Goal: Task Accomplishment & Management: Manage account settings

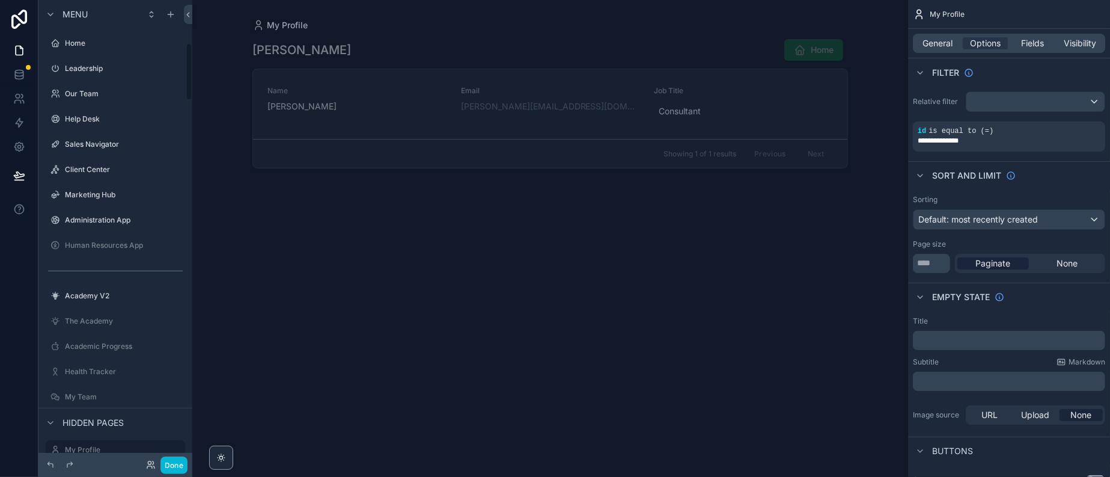
scroll to position [341, 0]
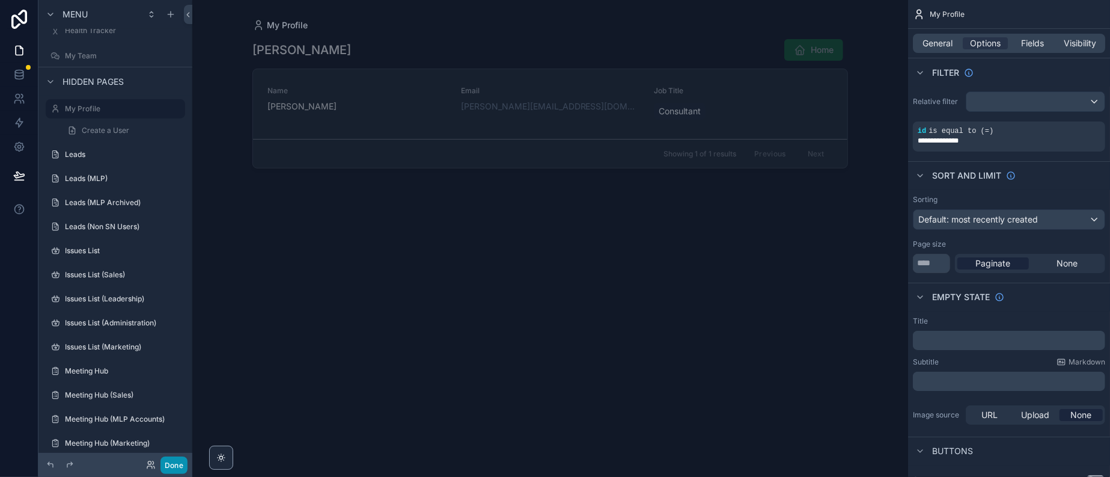
click at [188, 317] on button "Done" at bounding box center [173, 464] width 27 height 17
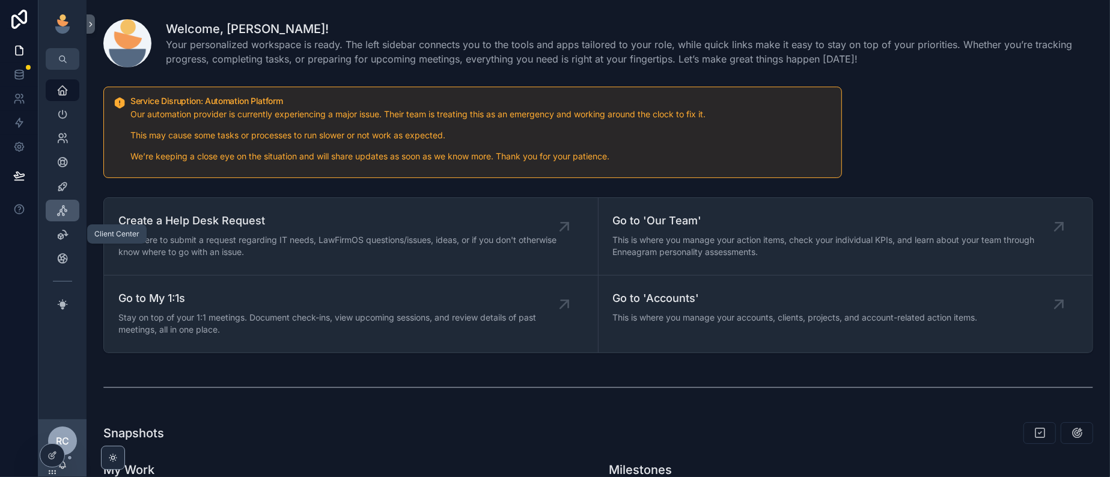
click at [66, 216] on icon "scrollable content" at bounding box center [62, 210] width 12 height 12
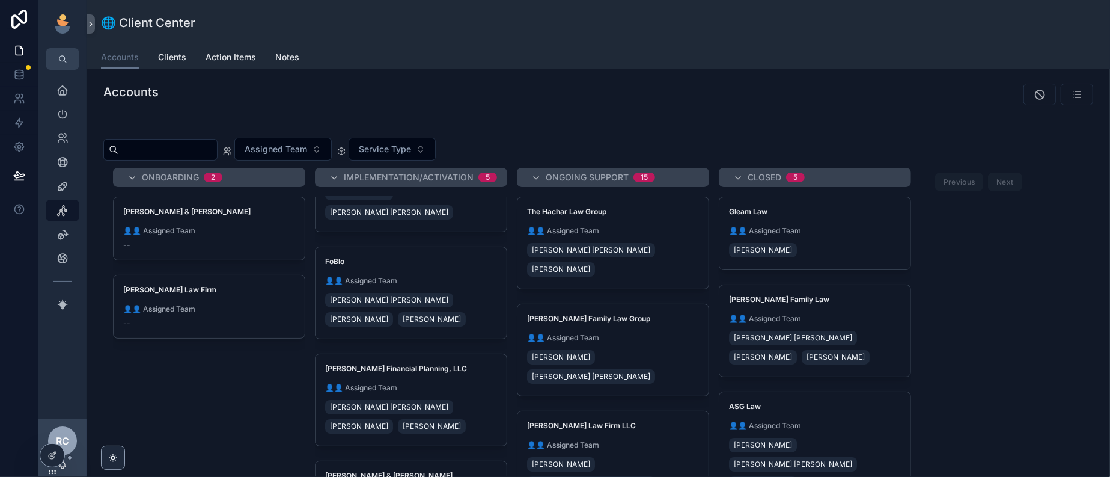
scroll to position [150, 0]
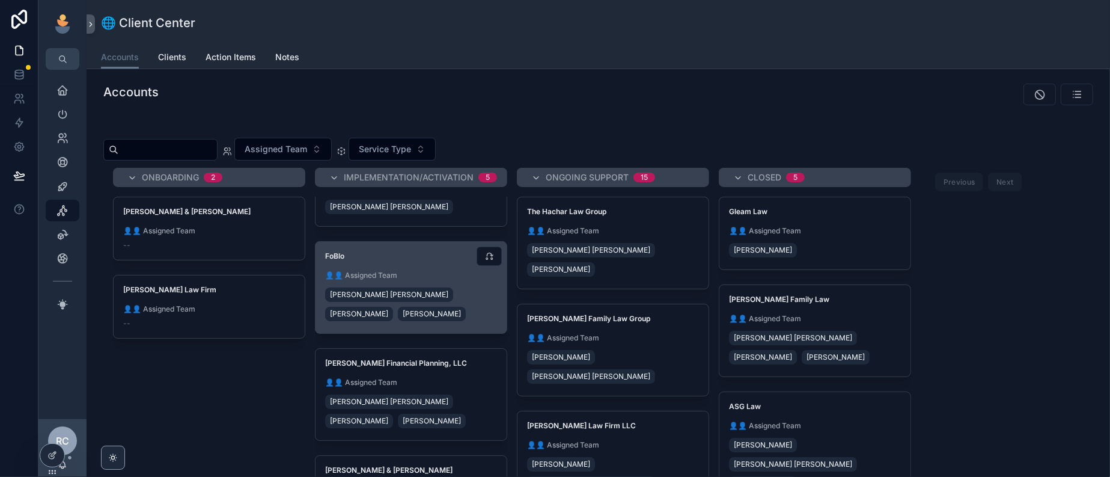
click at [497, 317] on div "[PERSON_NAME] [PERSON_NAME] [PERSON_NAME]" at bounding box center [411, 304] width 172 height 38
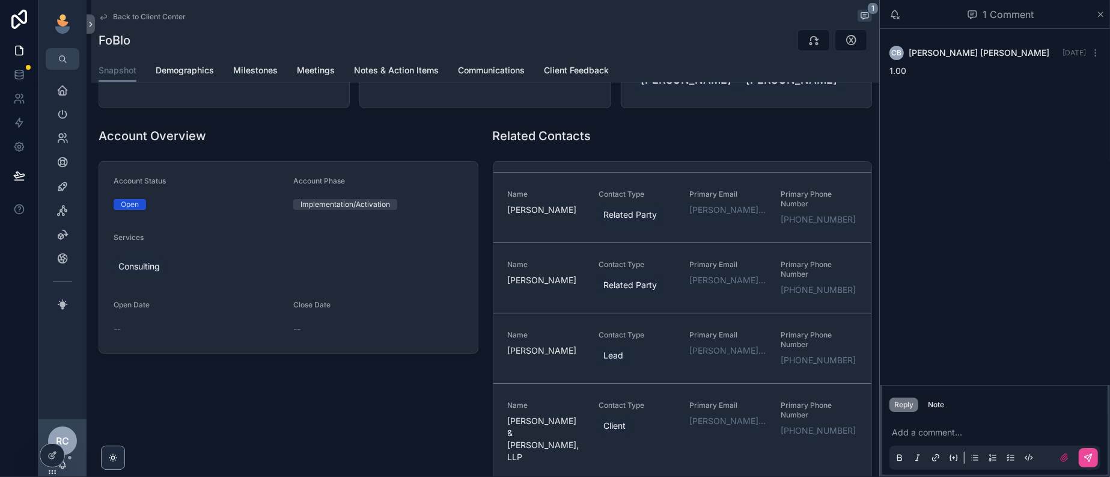
scroll to position [150, 0]
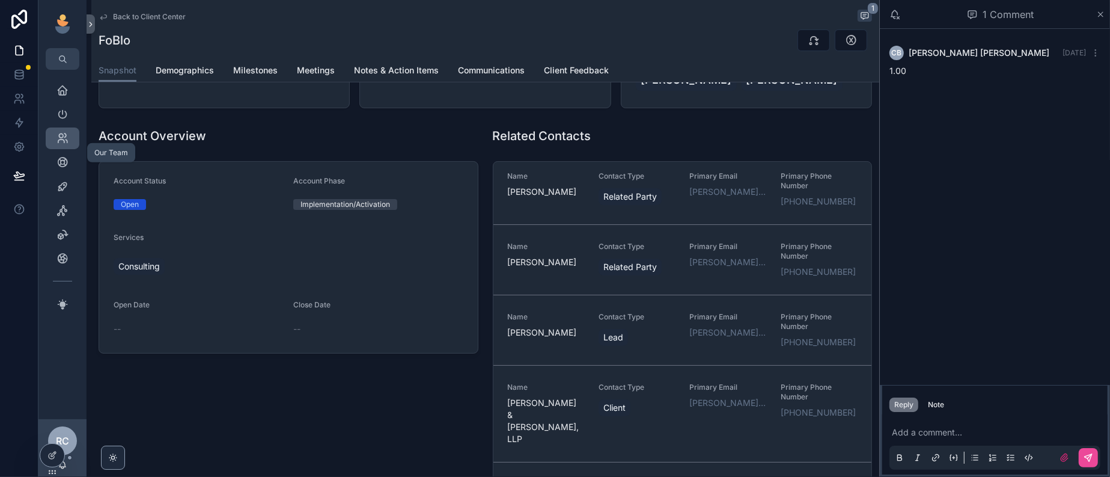
click at [67, 144] on icon "scrollable content" at bounding box center [62, 138] width 12 height 12
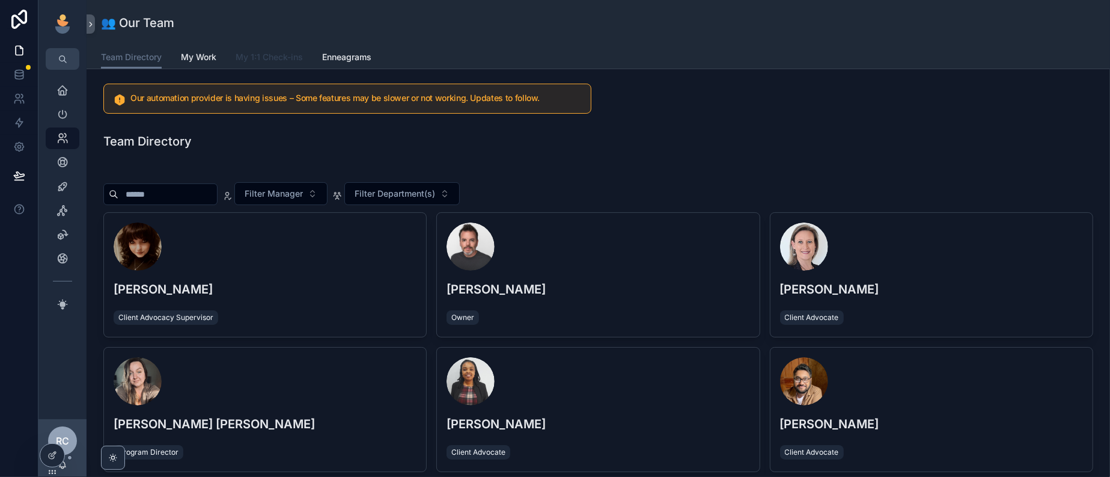
click at [303, 63] on span "My 1:1 Check-ins" at bounding box center [269, 57] width 67 height 12
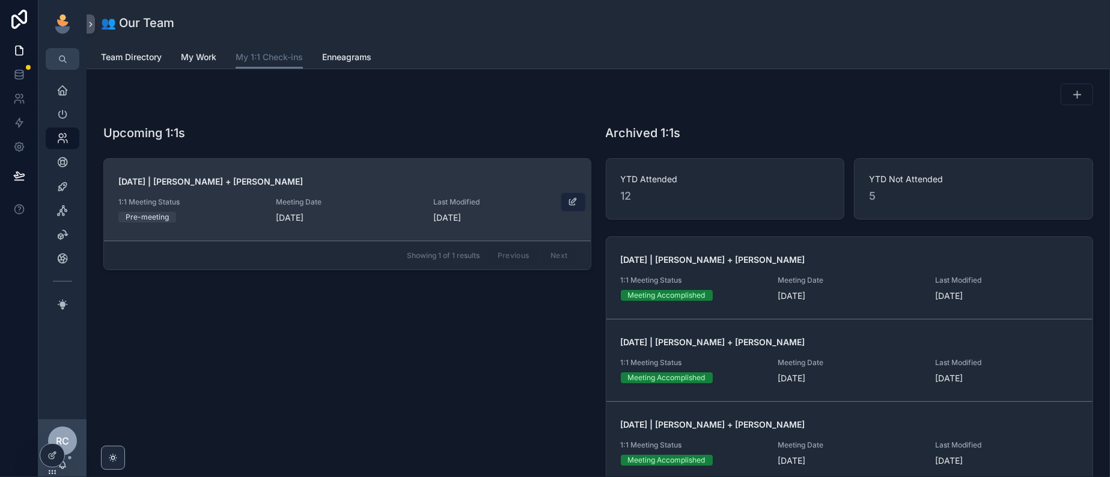
click at [569, 222] on link "[DATE] | [PERSON_NAME] + [PERSON_NAME] 1:1 Meeting Status Pre-meeting Meeting D…" at bounding box center [347, 200] width 487 height 82
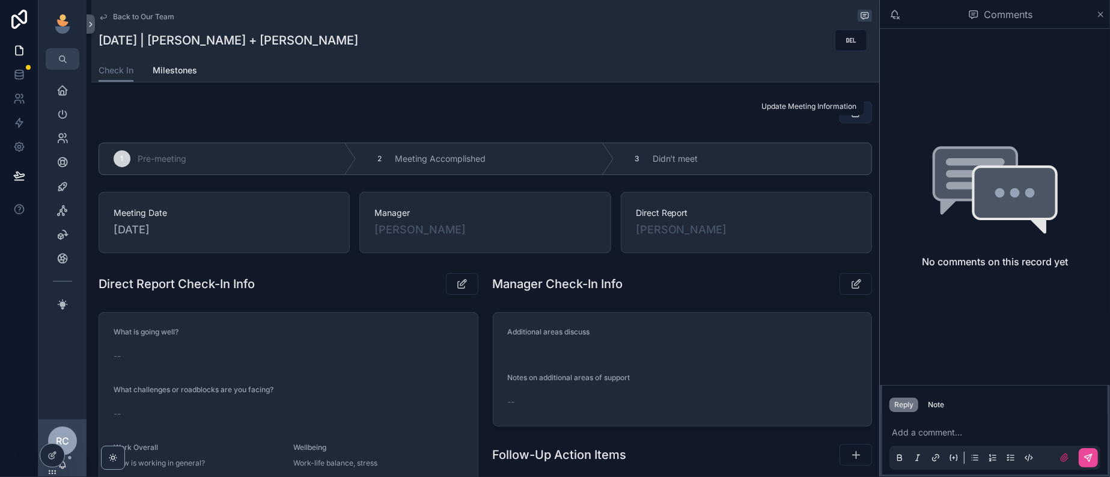
click at [739, 118] on icon at bounding box center [856, 112] width 13 height 12
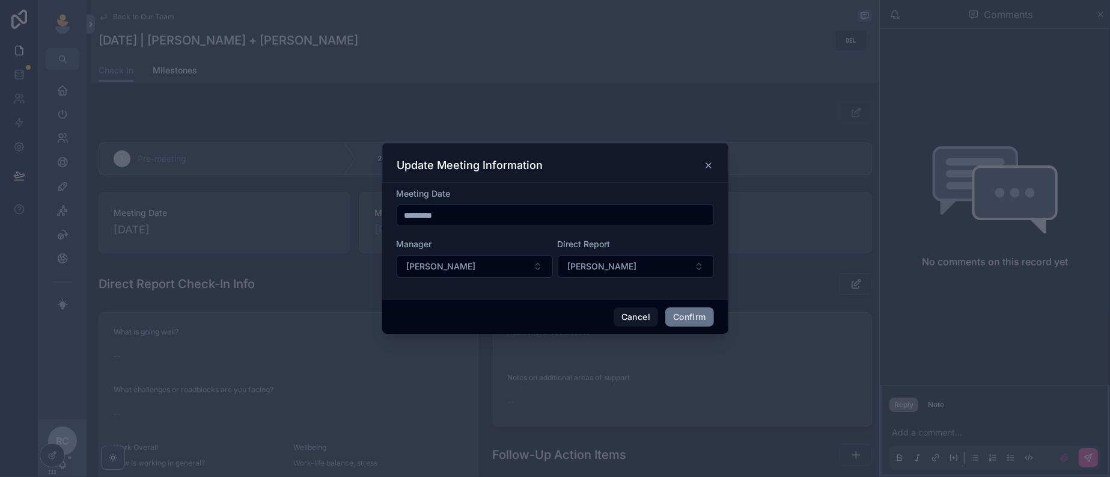
click at [477, 215] on input "*********" at bounding box center [555, 215] width 316 height 17
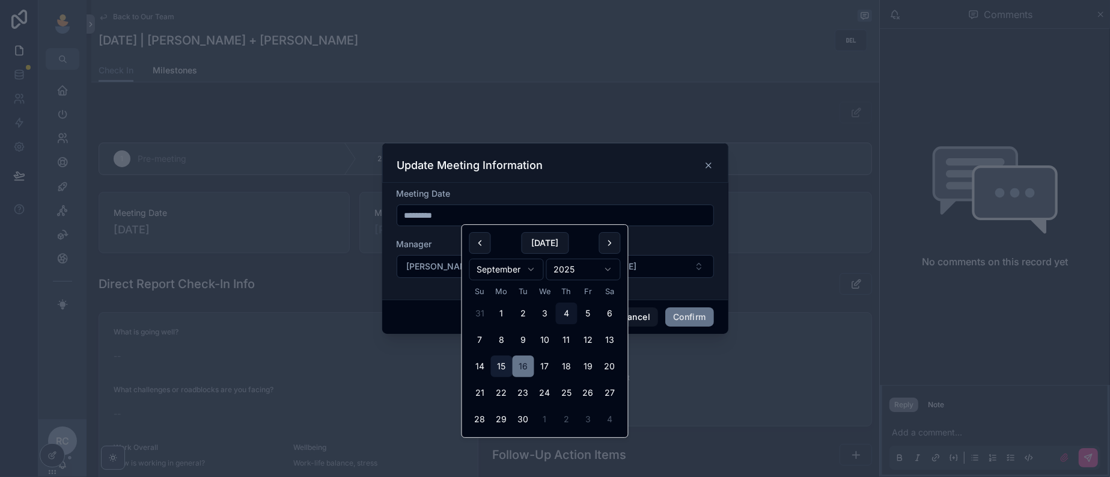
click at [513, 317] on button "15" at bounding box center [502, 366] width 22 height 22
type input "*********"
click at [698, 317] on button "Confirm" at bounding box center [689, 316] width 48 height 19
